Goal: Task Accomplishment & Management: Use online tool/utility

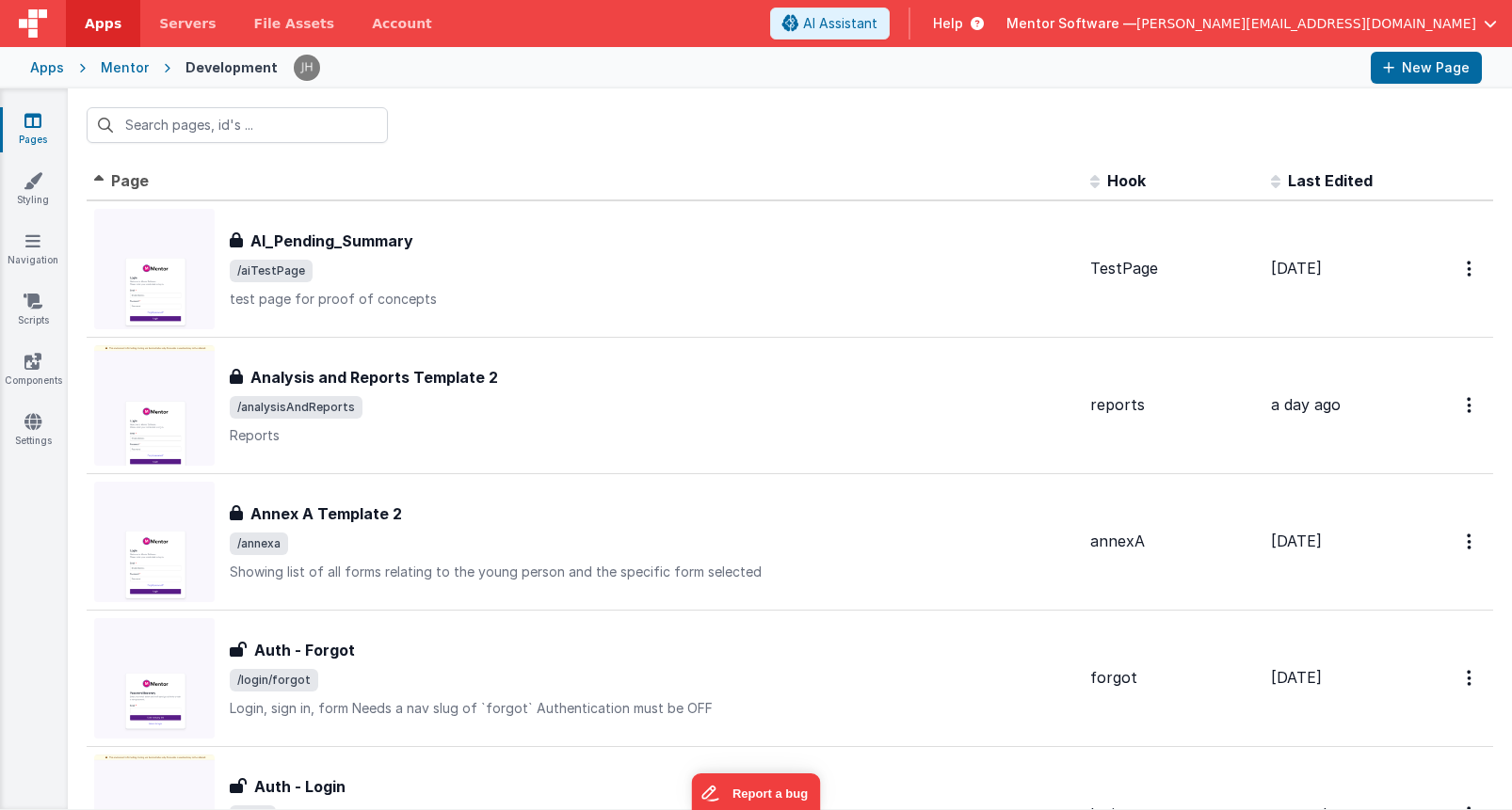
click at [110, 66] on div "Mentor" at bounding box center [125, 67] width 48 height 19
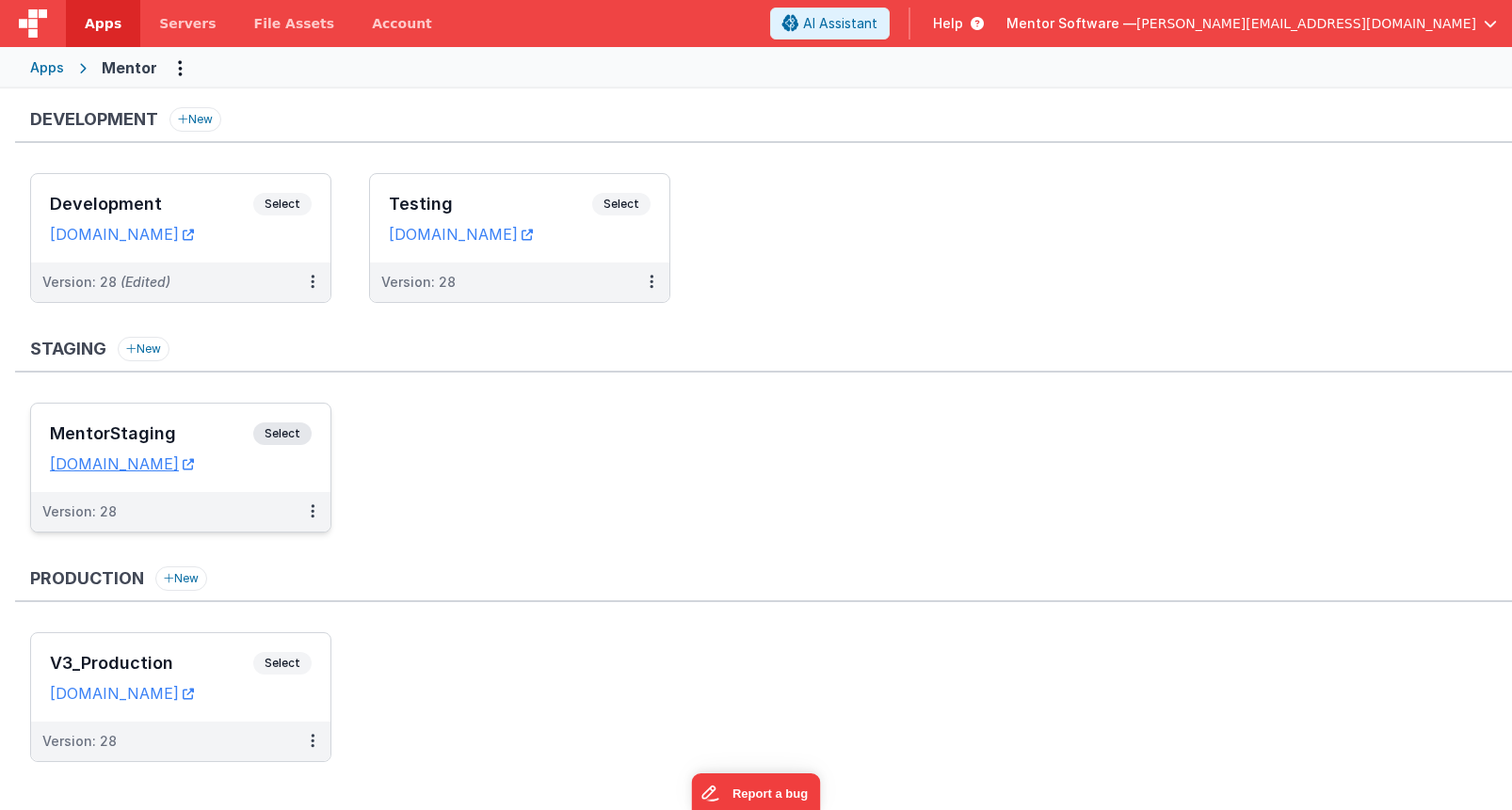
click at [204, 428] on h3 "MentorStaging" at bounding box center [151, 434] width 203 height 19
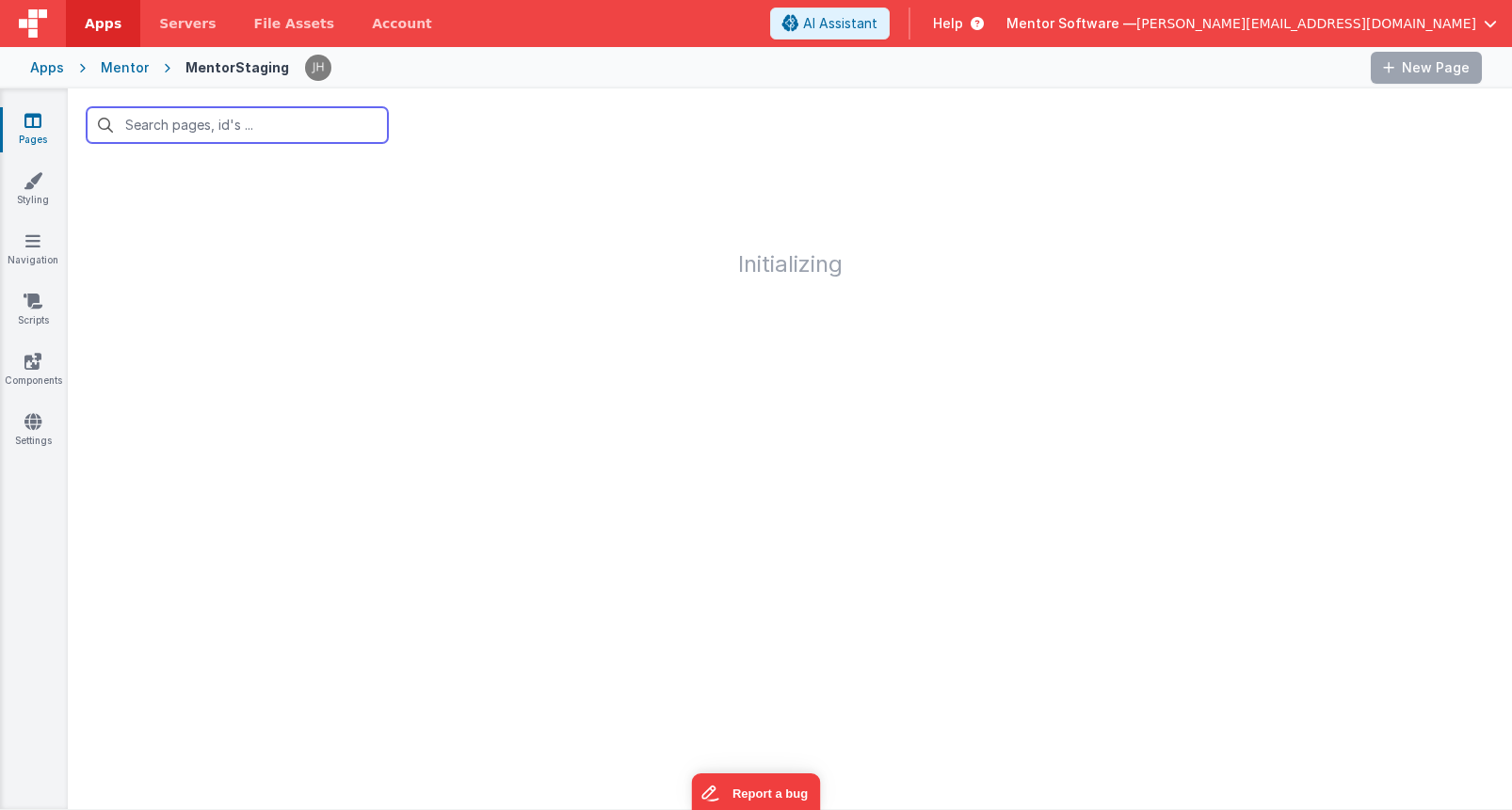
click at [218, 128] on input "text" at bounding box center [237, 125] width 301 height 36
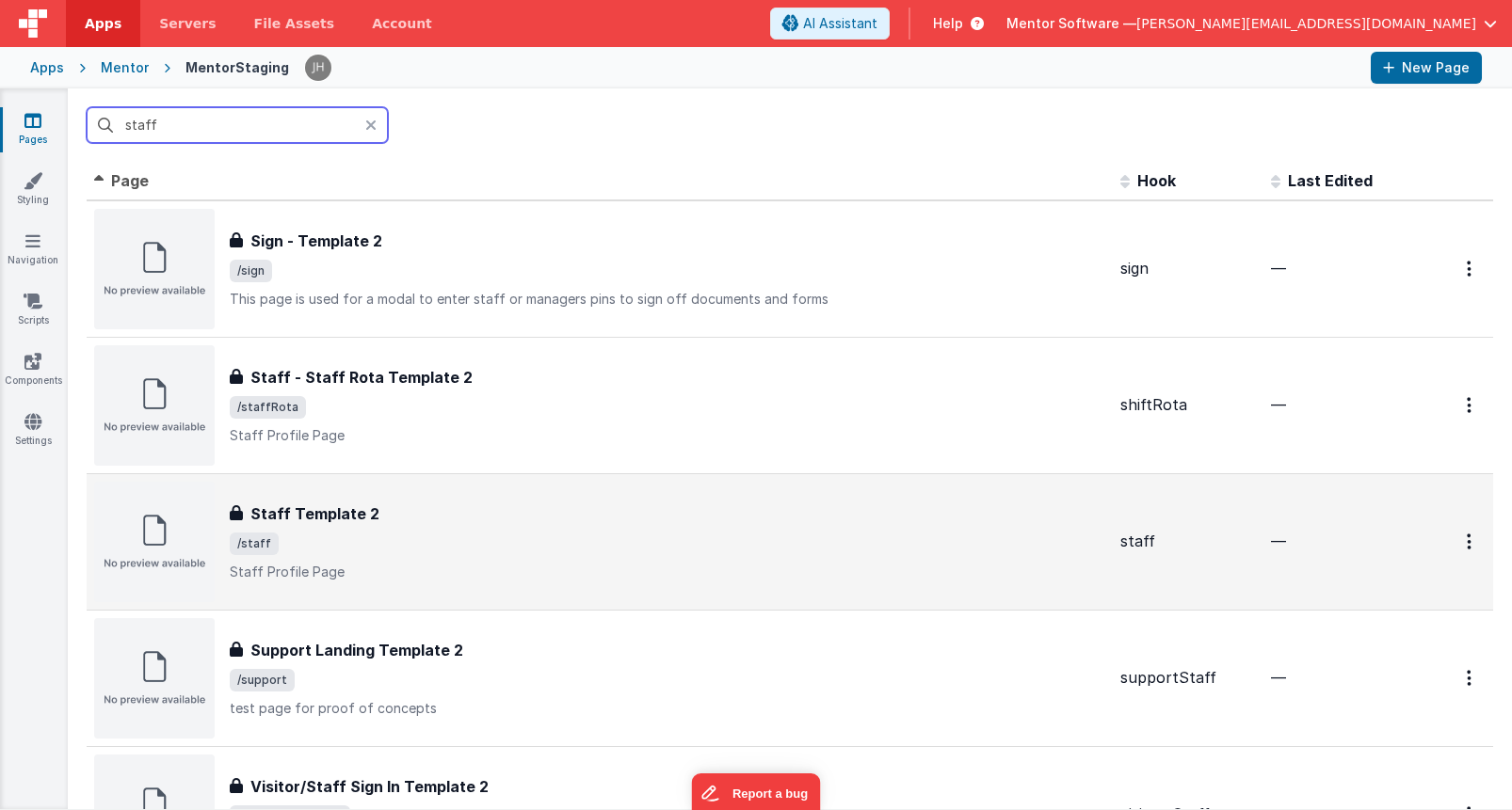
type input "staff"
click at [327, 536] on span "/staff" at bounding box center [668, 544] width 876 height 23
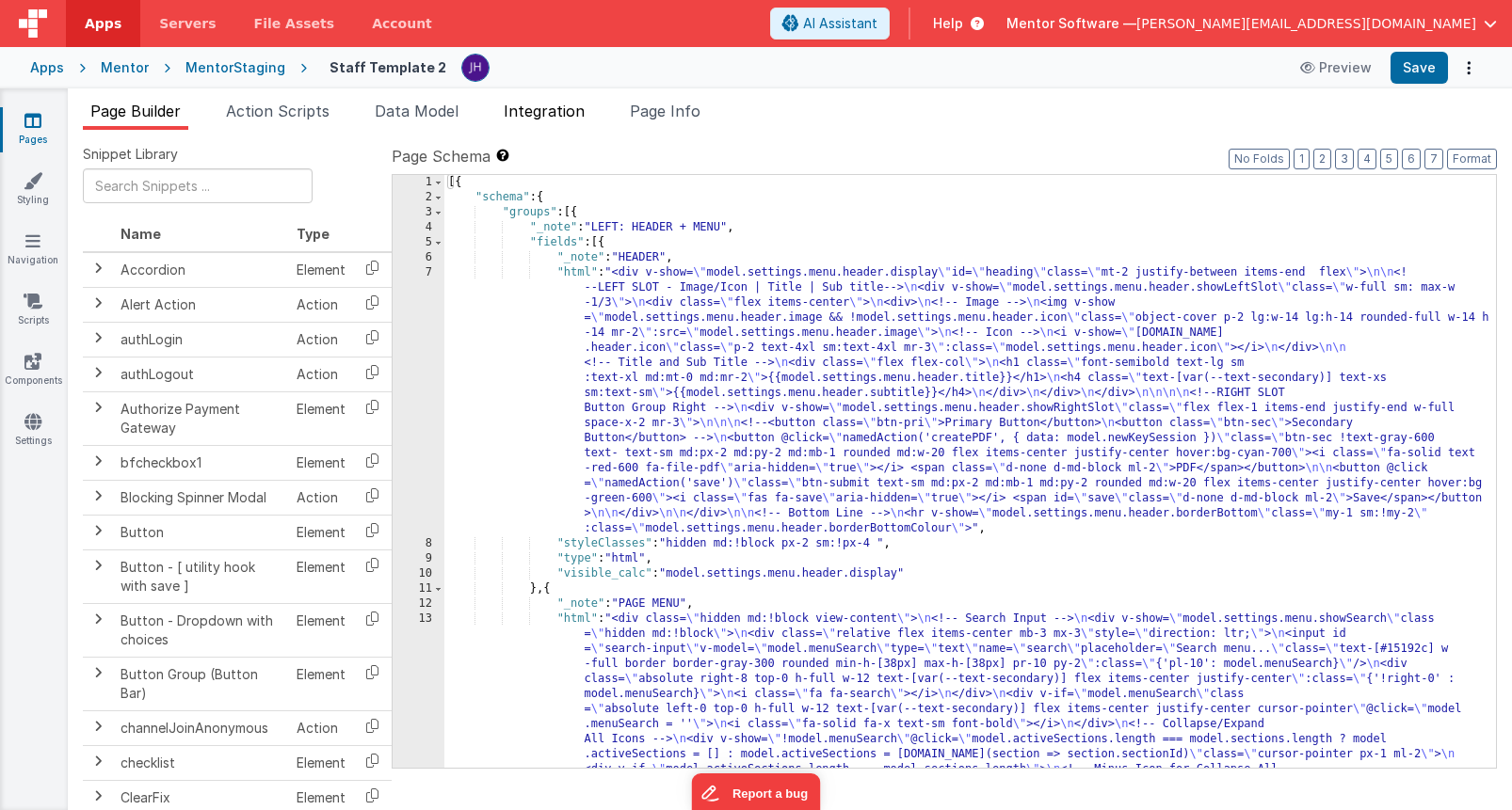
click at [545, 111] on span "Integration" at bounding box center [544, 111] width 81 height 19
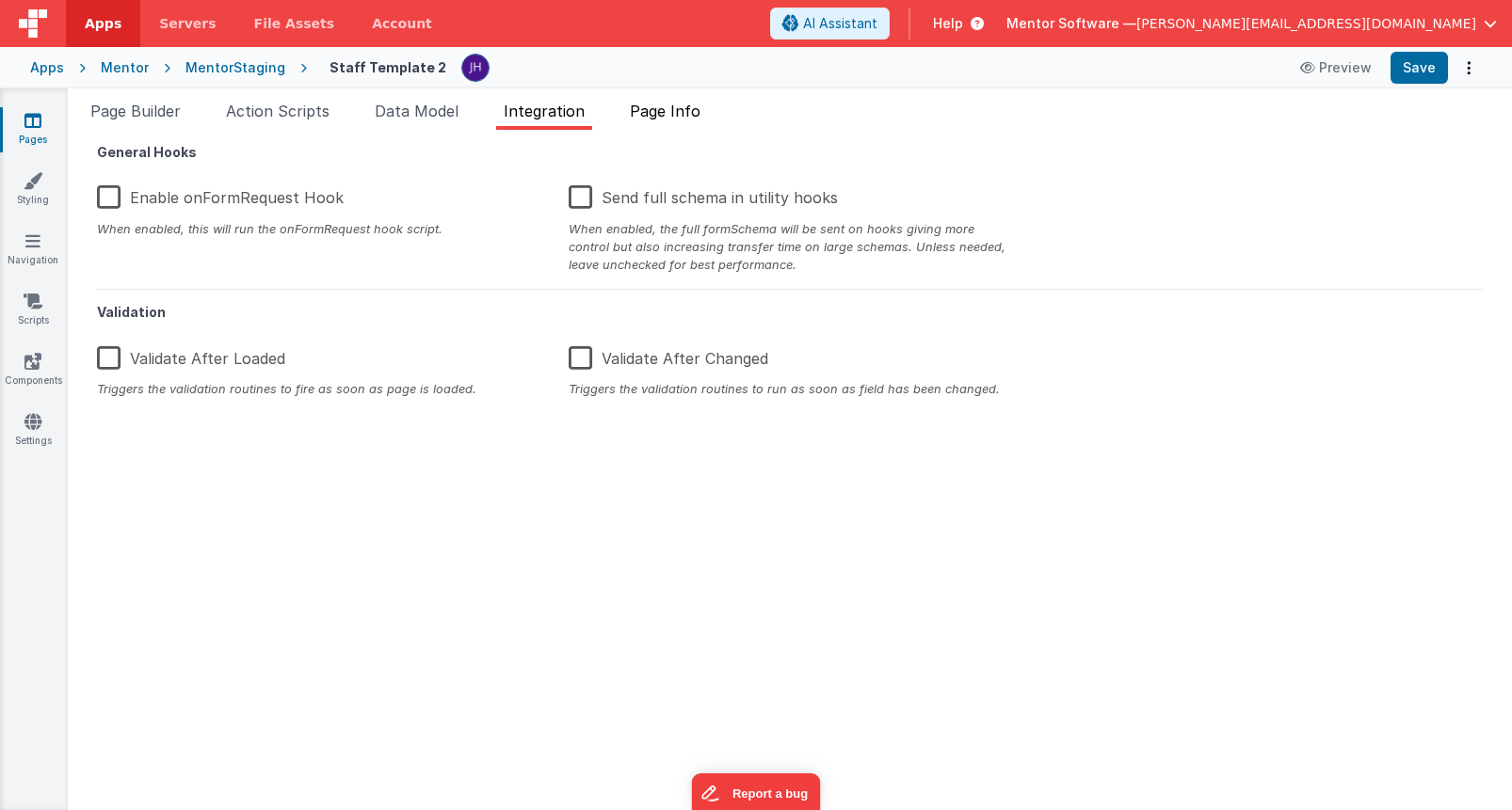
click at [675, 113] on span "Page Info" at bounding box center [665, 111] width 70 height 19
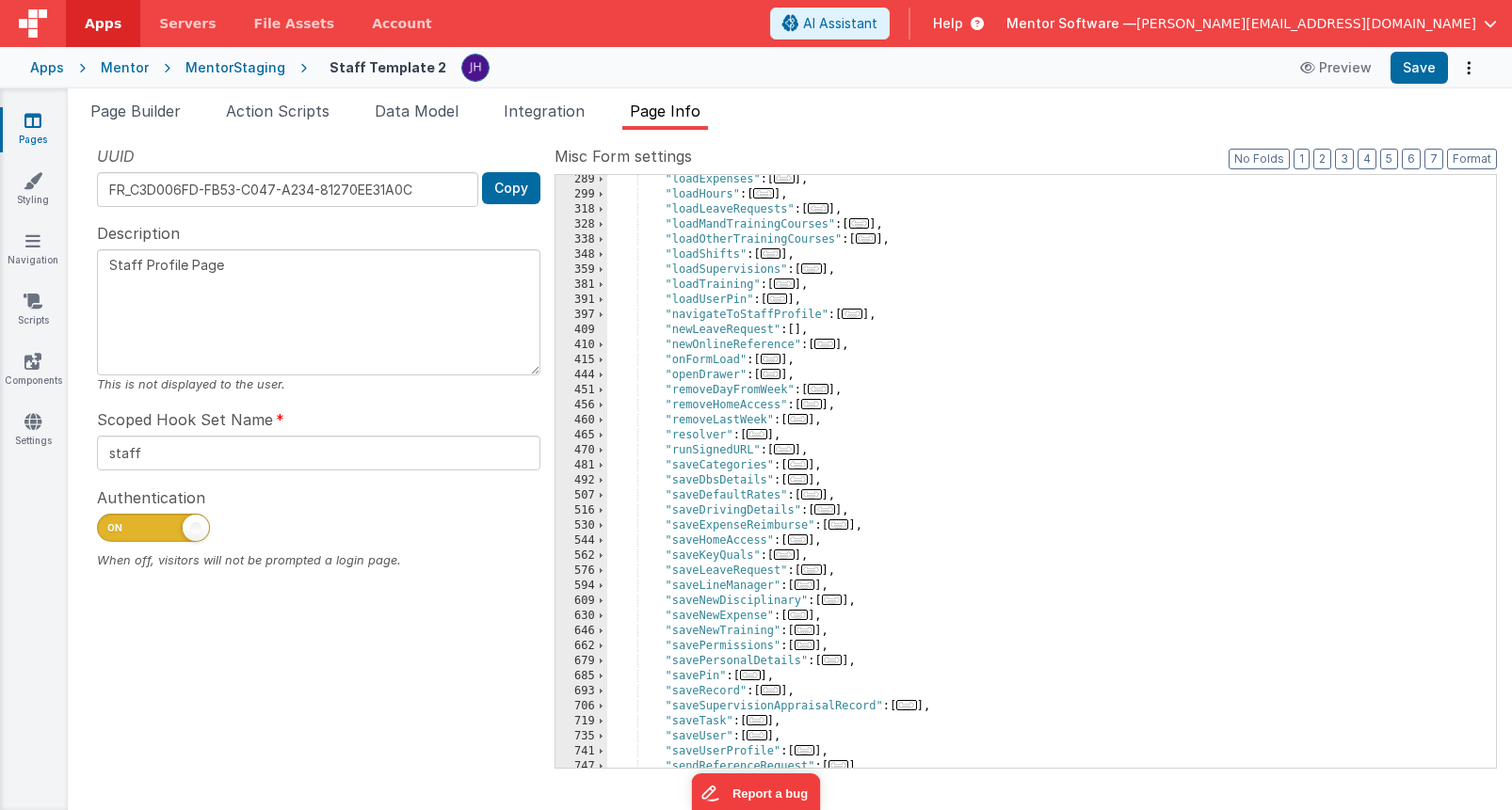
scroll to position [680, 0]
click at [701, 362] on div ""loadExpenses" : [ ... ] , "loadHours" : [ ... ] , "loadLeaveRequests" : [ ... …" at bounding box center [1051, 483] width 889 height 623
click at [782, 363] on span "..." at bounding box center [771, 358] width 21 height 10
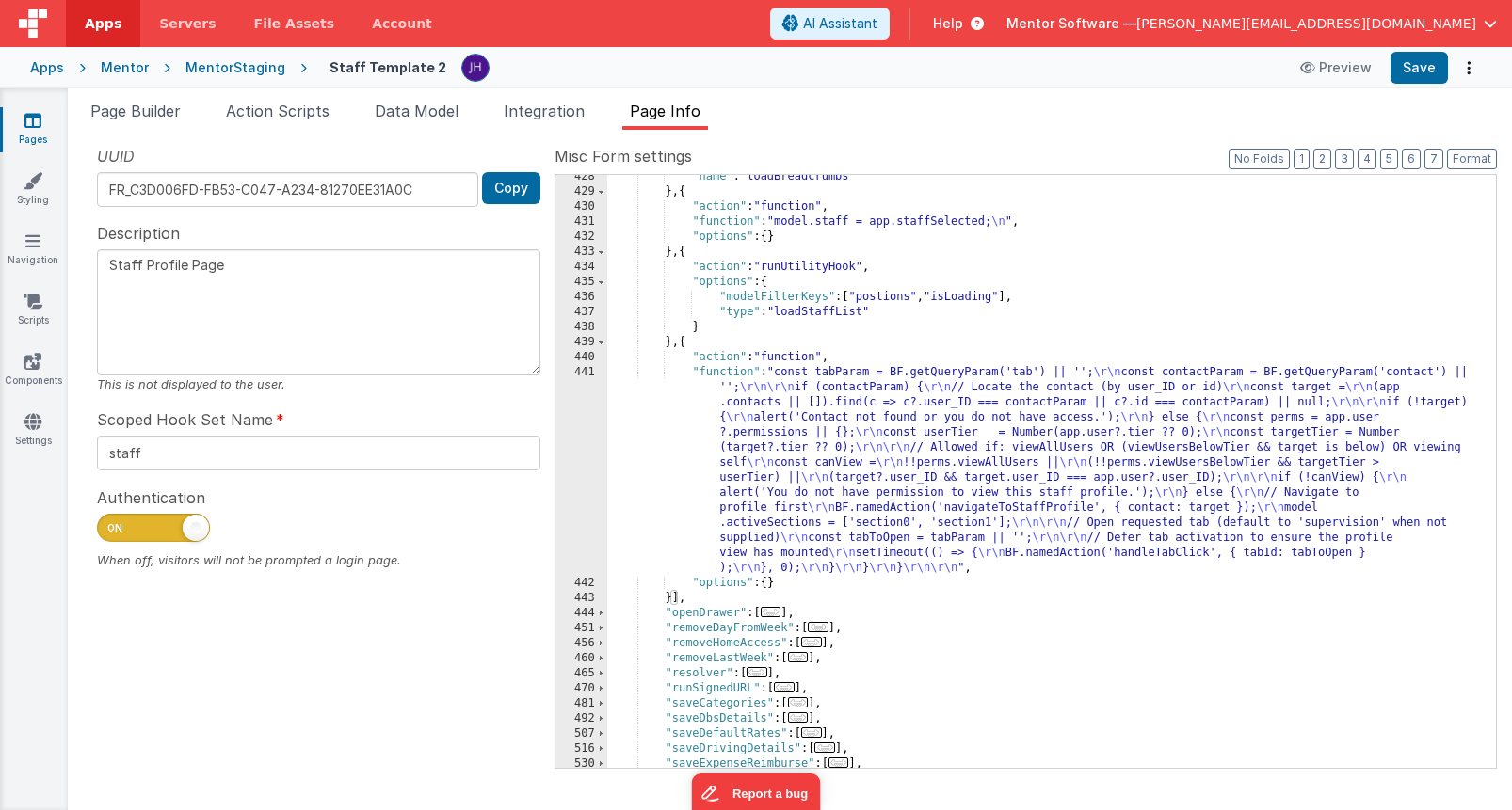
scroll to position [1180, 0]
drag, startPoint x: 1033, startPoint y: 300, endPoint x: 849, endPoint y: 302, distance: 184.0
click at [849, 302] on div ""name" : "loadBreadcrumbs" } , { "action" : "function" , "function" : "model.st…" at bounding box center [1051, 480] width 889 height 623
click at [882, 299] on div ""name" : "loadBreadcrumbs" } , { "action" : "function" , "function" : "model.st…" at bounding box center [1051, 480] width 889 height 623
click at [944, 327] on div ""name" : "loadBreadcrumbs" } , { "action" : "function" , "function" : "model.st…" at bounding box center [1051, 480] width 889 height 623
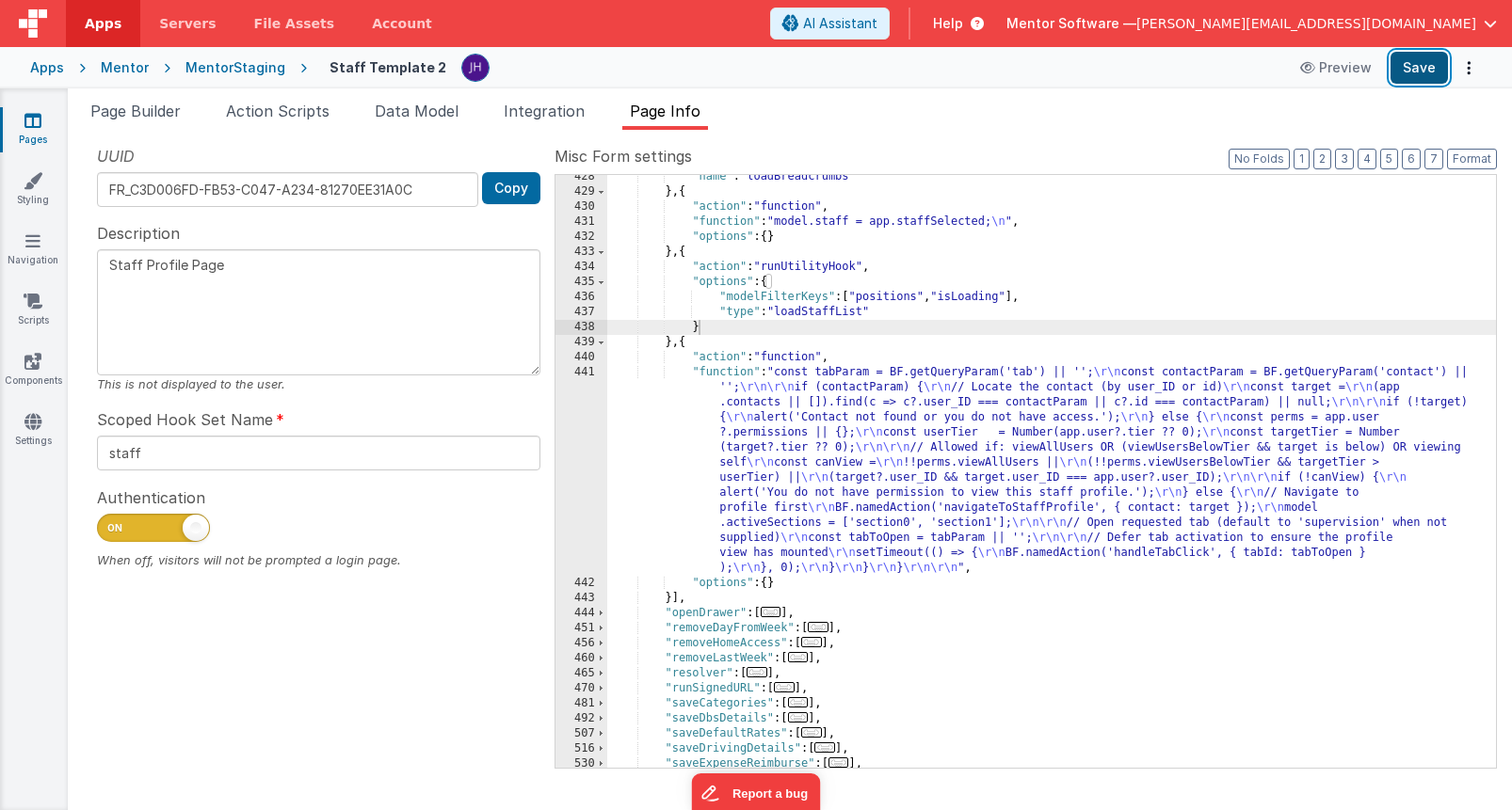
click at [1412, 78] on button "Save" at bounding box center [1420, 67] width 57 height 32
click at [1348, 150] on button "3" at bounding box center [1345, 158] width 19 height 21
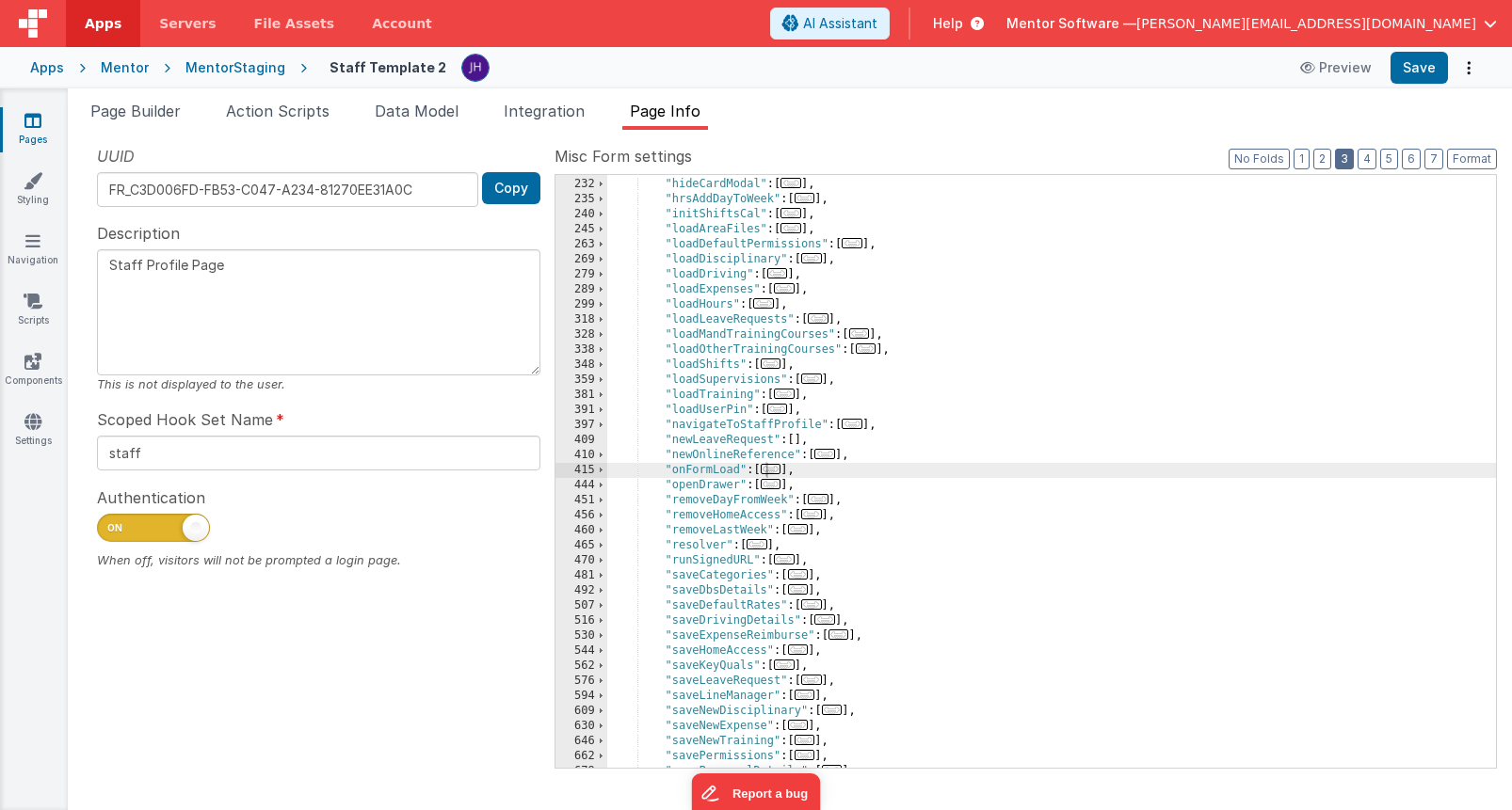
scroll to position [554, 0]
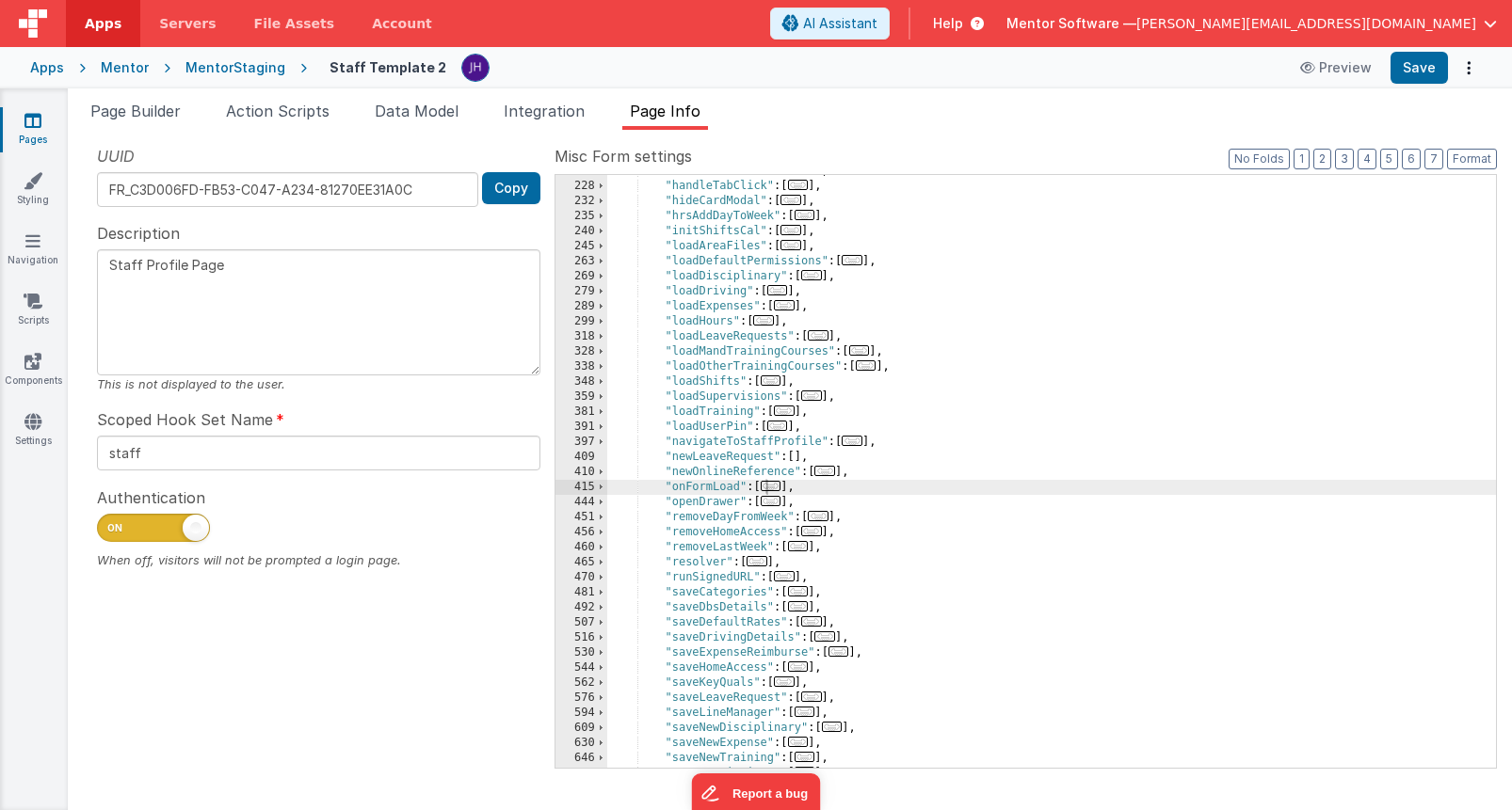
click at [859, 445] on span "..." at bounding box center [852, 441] width 21 height 10
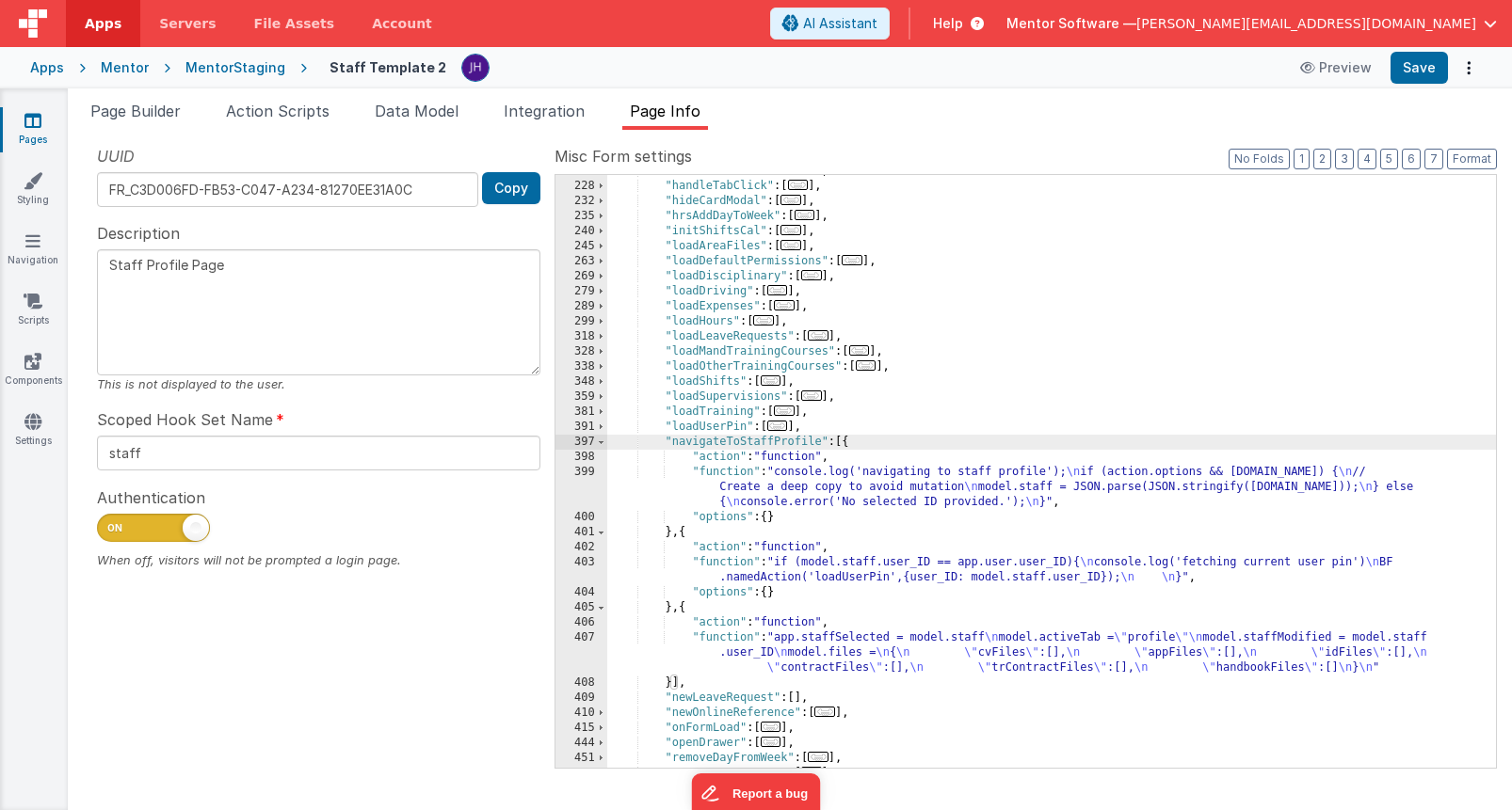
click at [815, 477] on div ""handleSelectAll" : [ ... ] , "handleTabClick" : [ ... ] , "hideCardModal" : [ …" at bounding box center [1051, 474] width 889 height 623
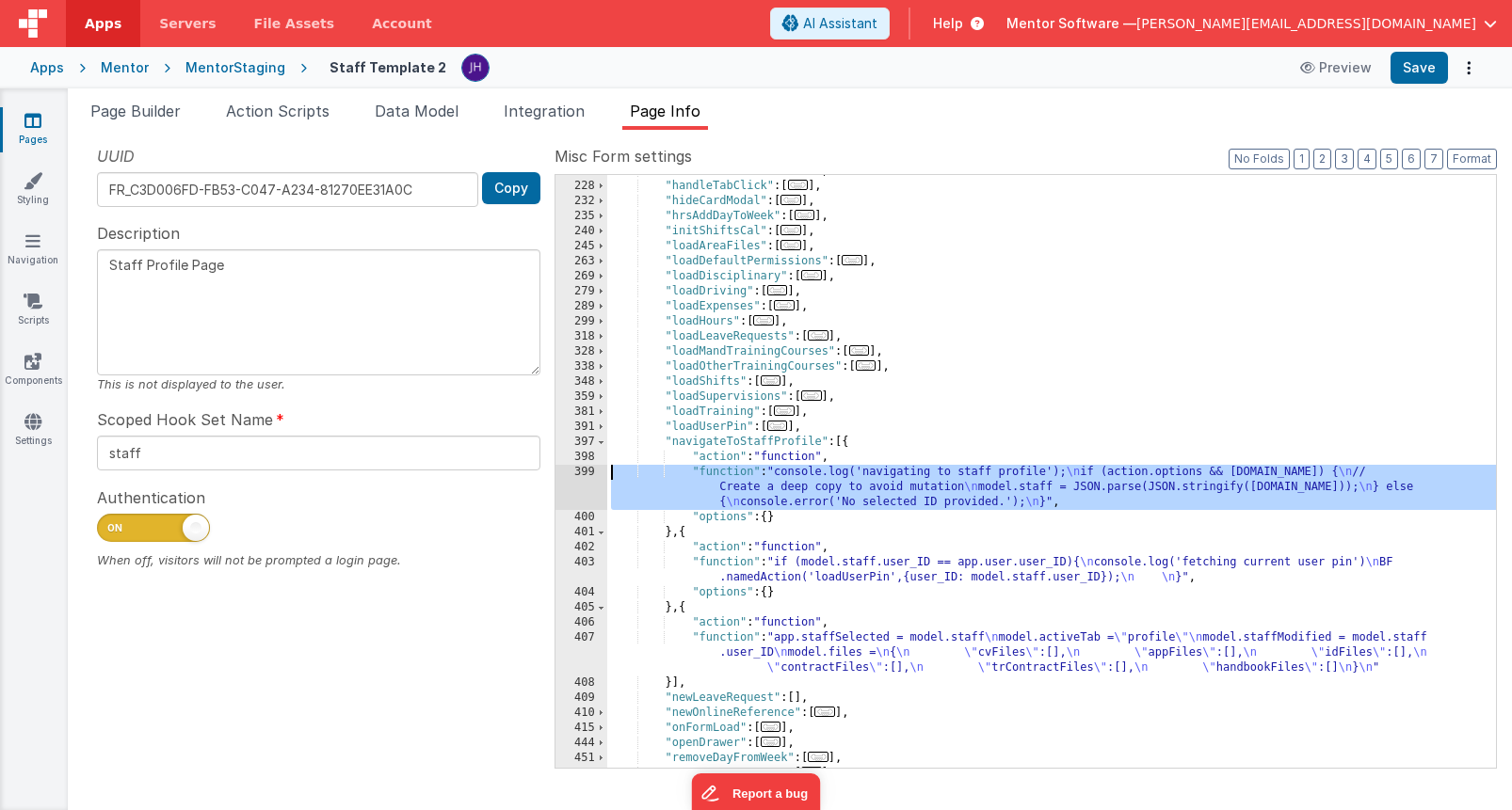
click at [590, 478] on div "399" at bounding box center [582, 488] width 52 height 46
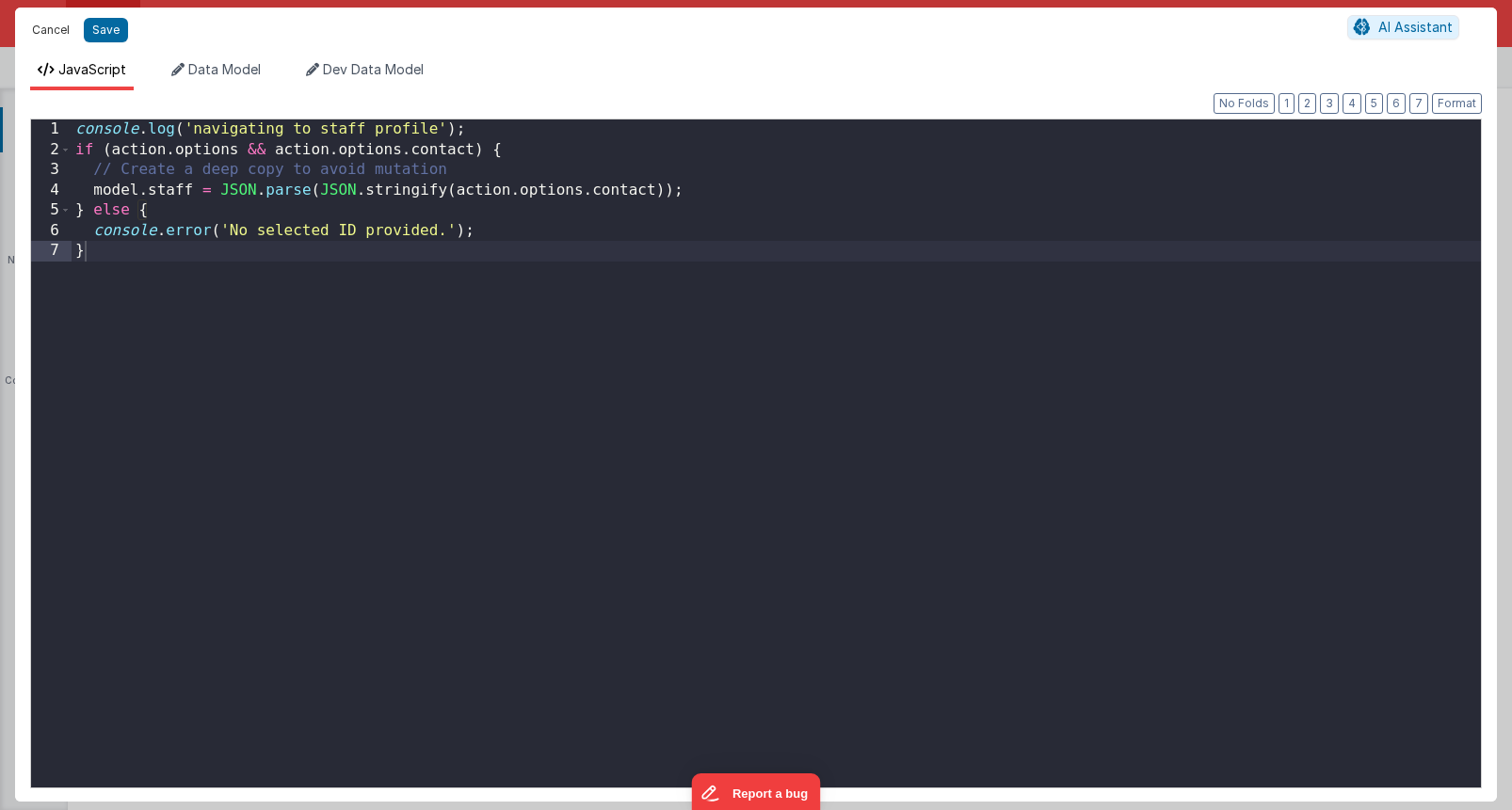
click at [48, 33] on button "Cancel" at bounding box center [51, 30] width 56 height 27
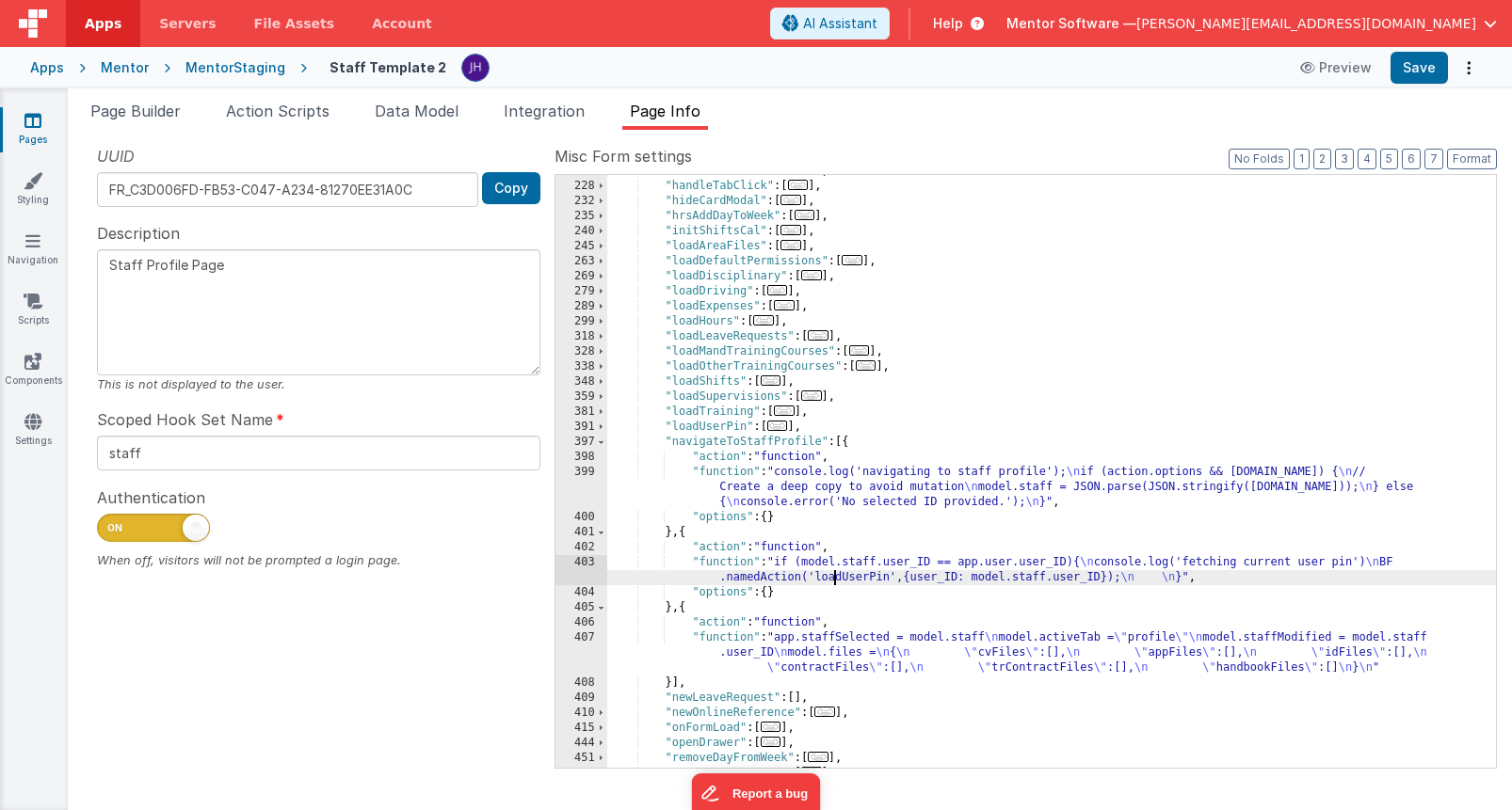
click at [837, 571] on div ""handleSelectAll" : [ ... ] , "handleTabClick" : [ ... ] , "hideCardModal" : [ …" at bounding box center [1051, 474] width 889 height 623
click at [842, 559] on div ""handleSelectAll" : [ ... ] , "handleTabClick" : [ ... ] , "hideCardModal" : [ …" at bounding box center [1051, 474] width 889 height 623
click at [585, 567] on div "403" at bounding box center [582, 570] width 52 height 30
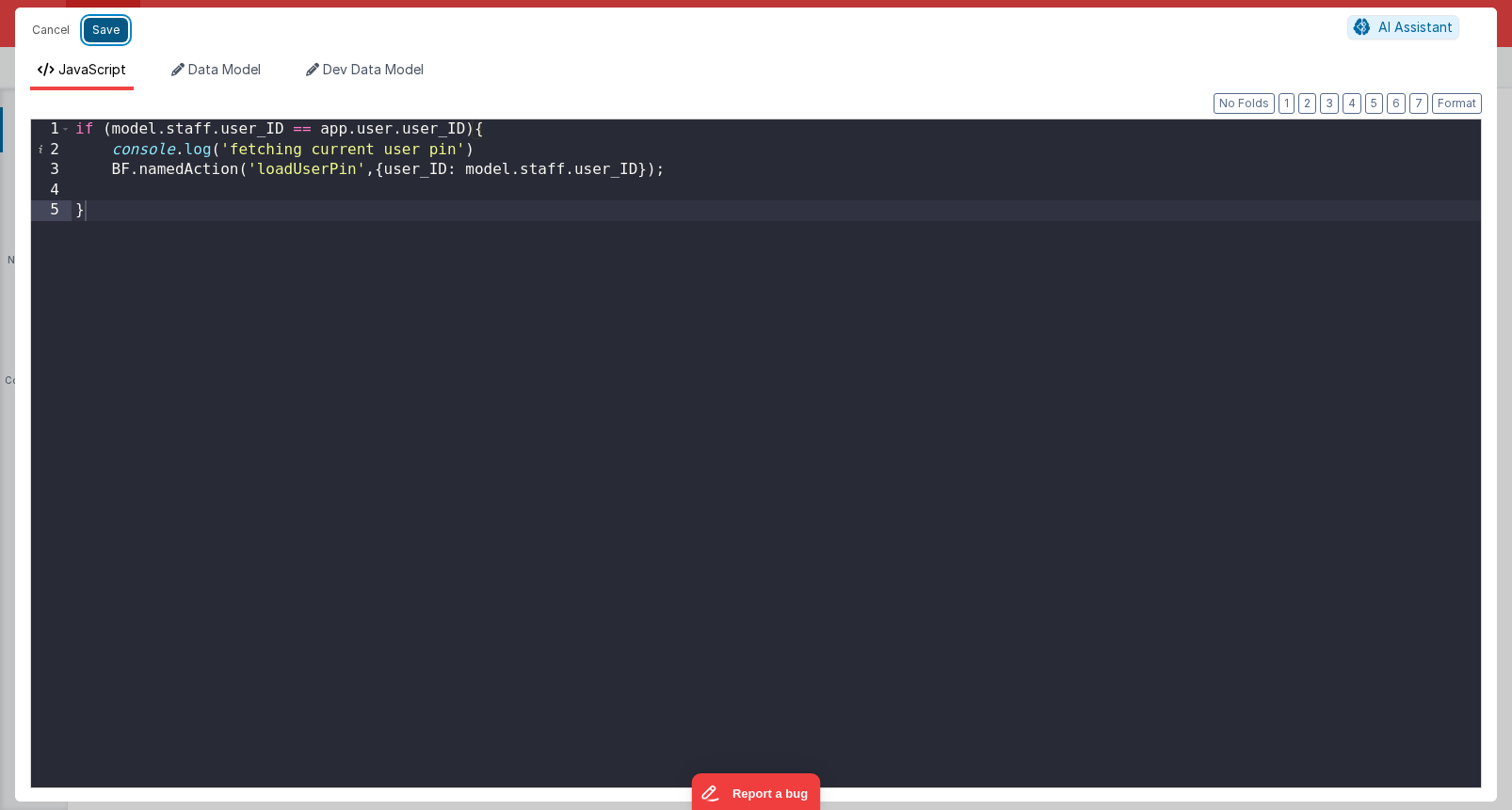
click at [112, 29] on button "Save" at bounding box center [106, 30] width 45 height 25
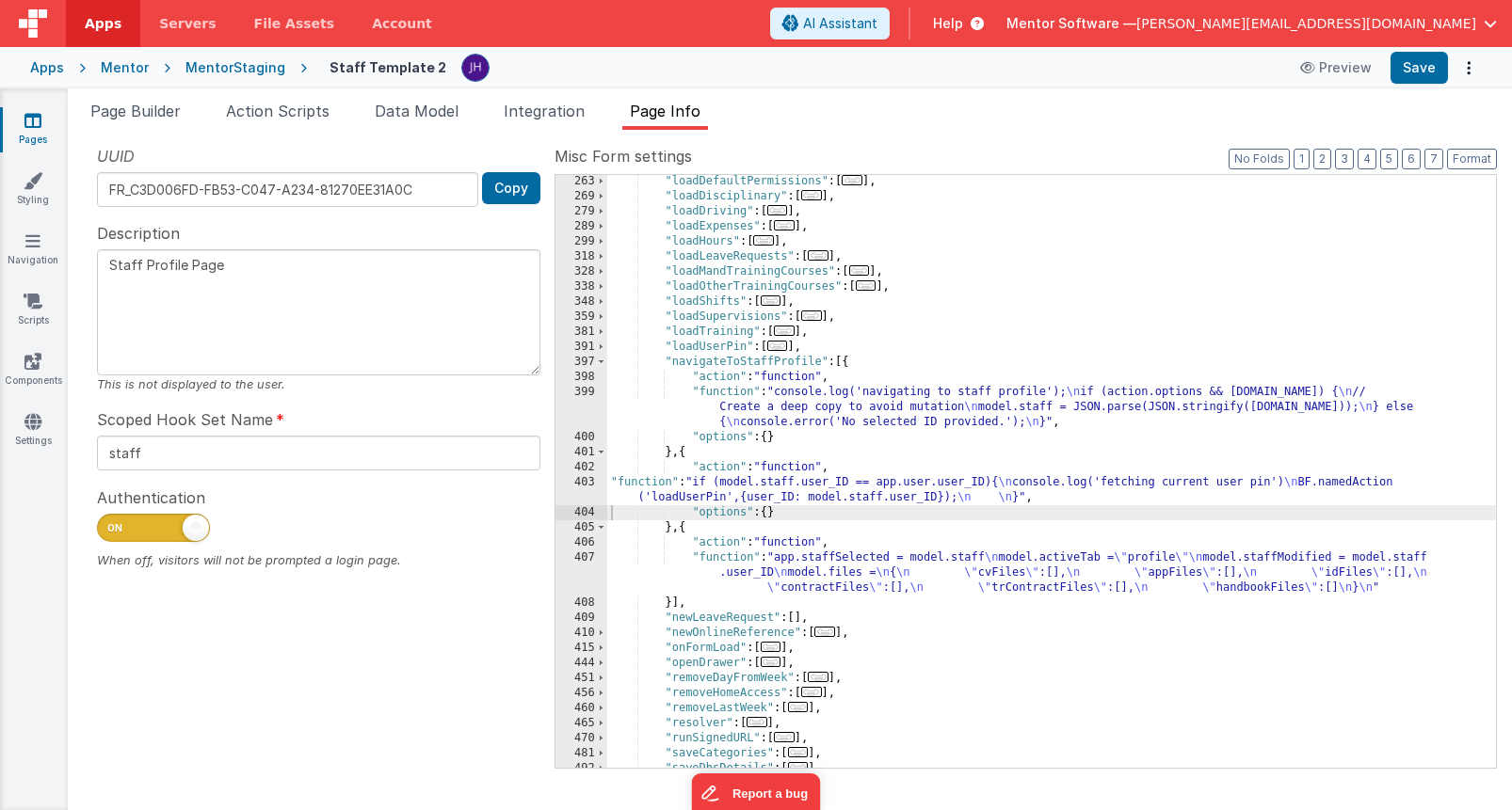
scroll to position [656, 0]
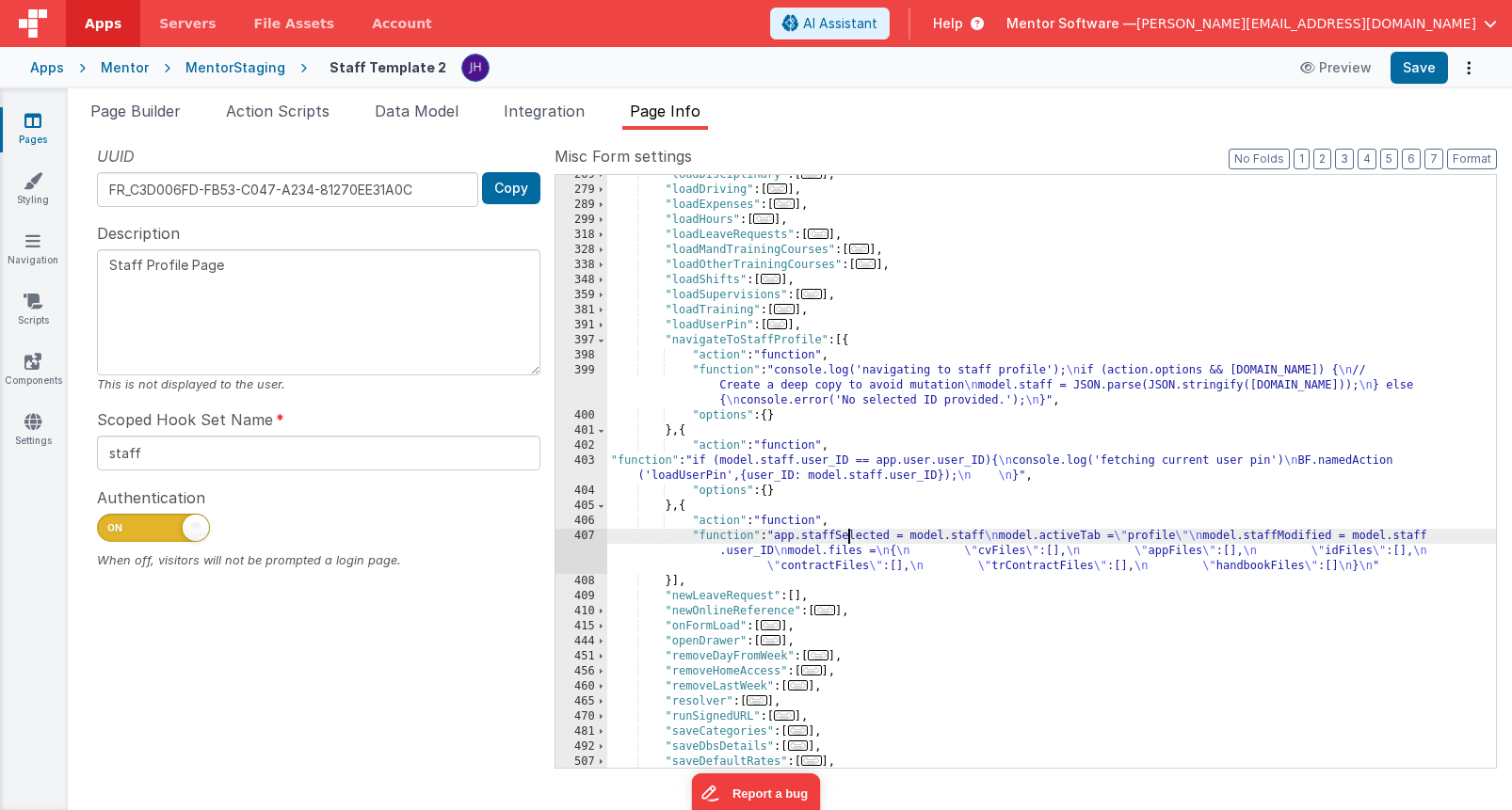
click at [845, 537] on div ""loadDisciplinary" : [ ... ] , "loadDriving" : [ ... ] , "loadExpenses" : [ ...…" at bounding box center [1051, 478] width 889 height 623
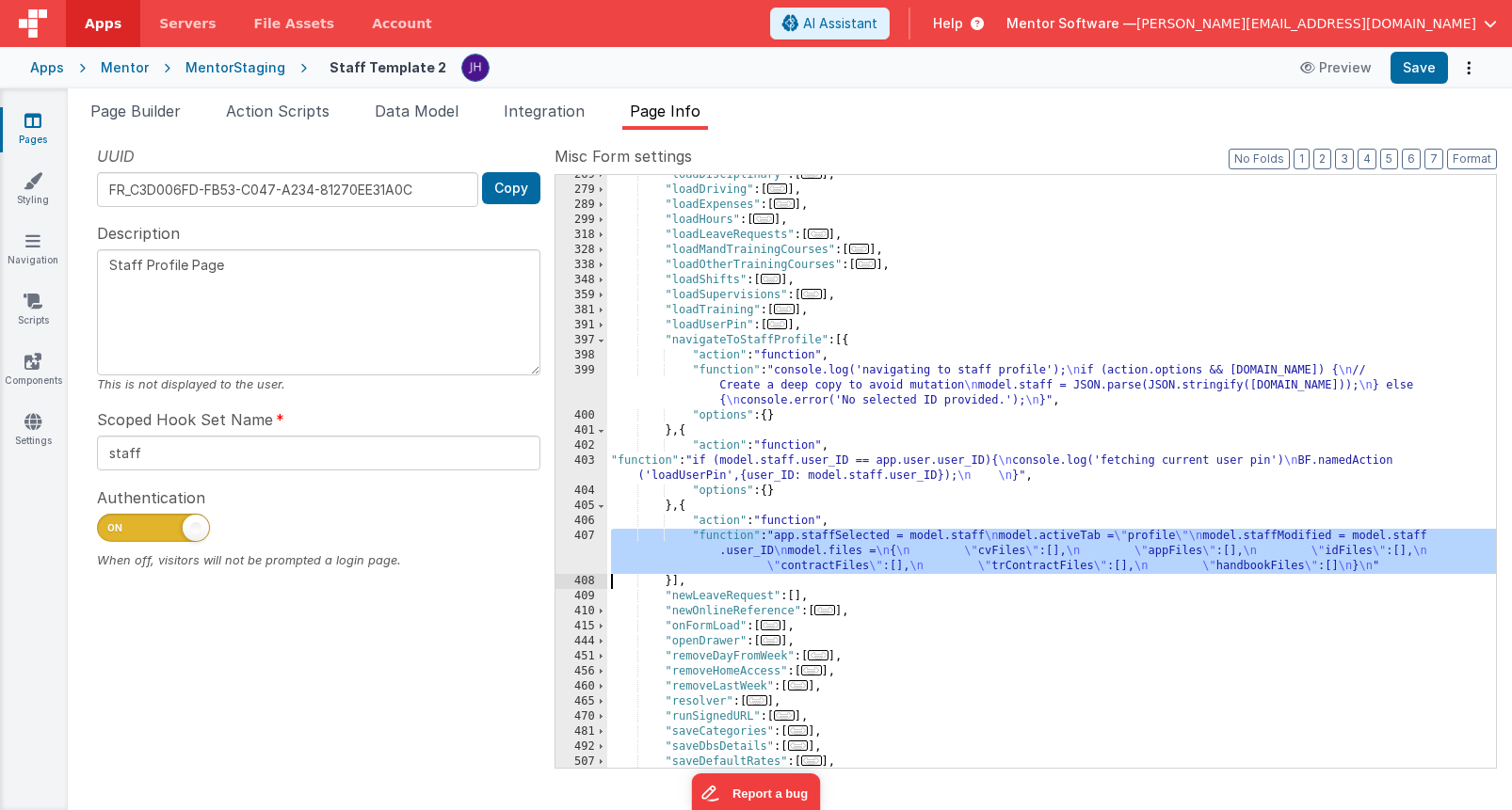
click at [588, 544] on div "407" at bounding box center [582, 552] width 52 height 46
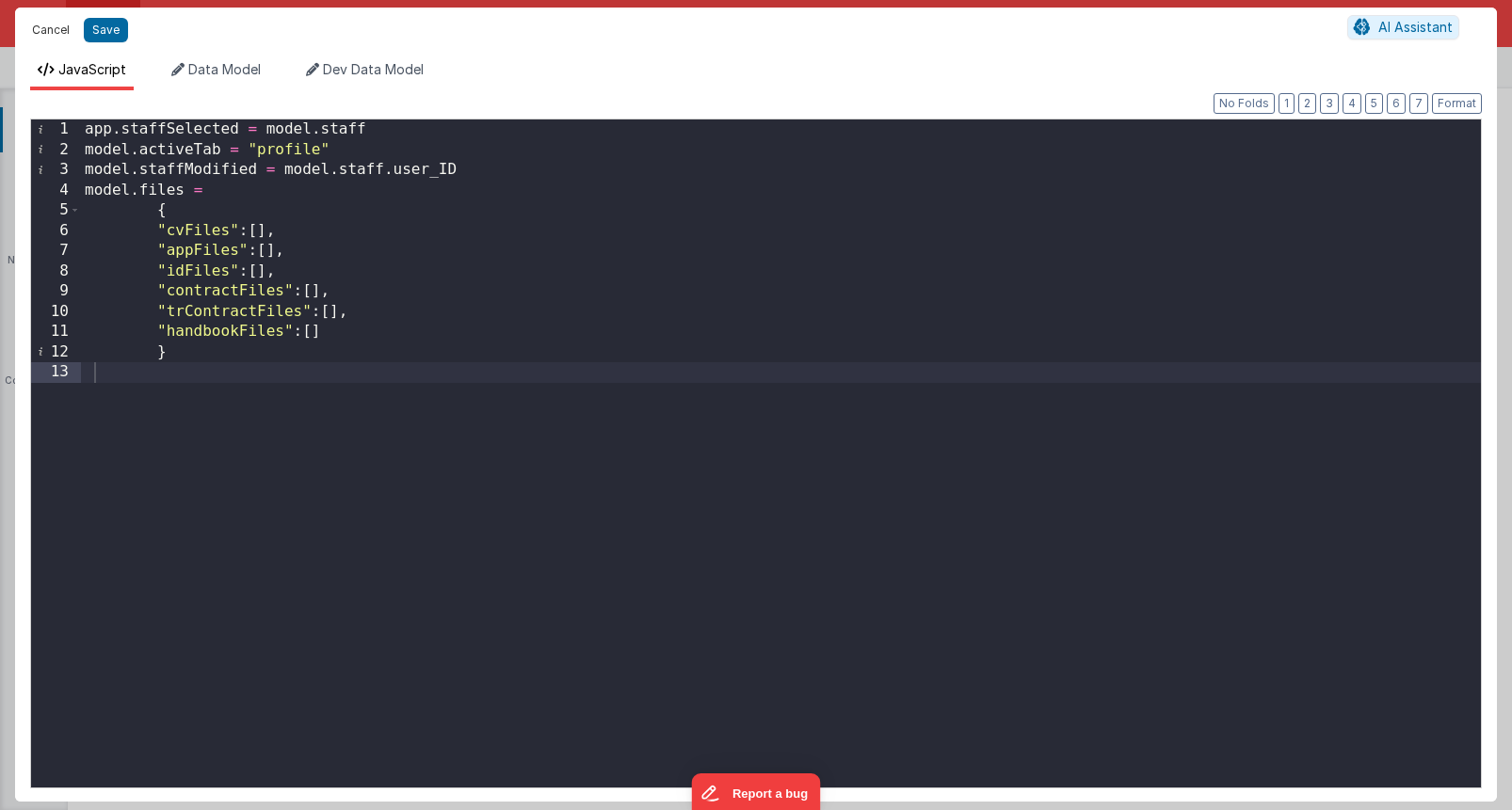
click at [49, 30] on button "Cancel" at bounding box center [51, 30] width 56 height 27
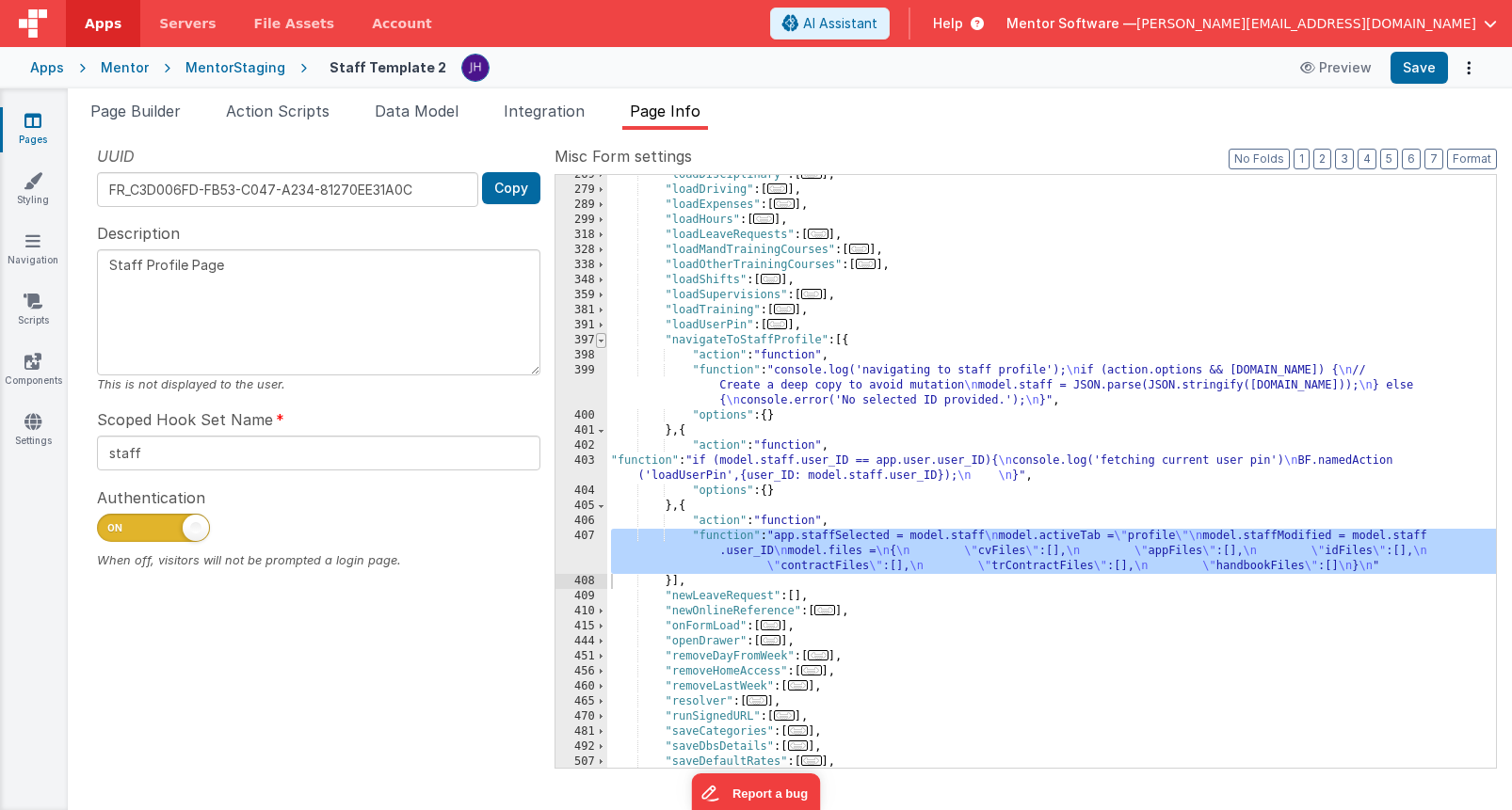
click at [601, 341] on span at bounding box center [601, 340] width 10 height 15
